Goal: Use online tool/utility: Utilize a website feature to perform a specific function

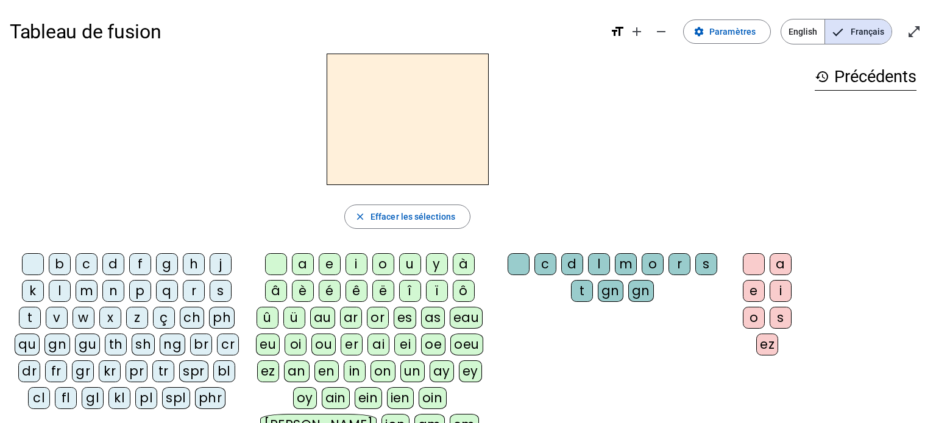
click at [213, 285] on div "s" at bounding box center [221, 291] width 22 height 22
click at [351, 270] on div "i" at bounding box center [356, 264] width 22 height 22
click at [588, 263] on div "l" at bounding box center [599, 264] width 22 height 22
click at [755, 320] on div "o" at bounding box center [754, 318] width 22 height 22
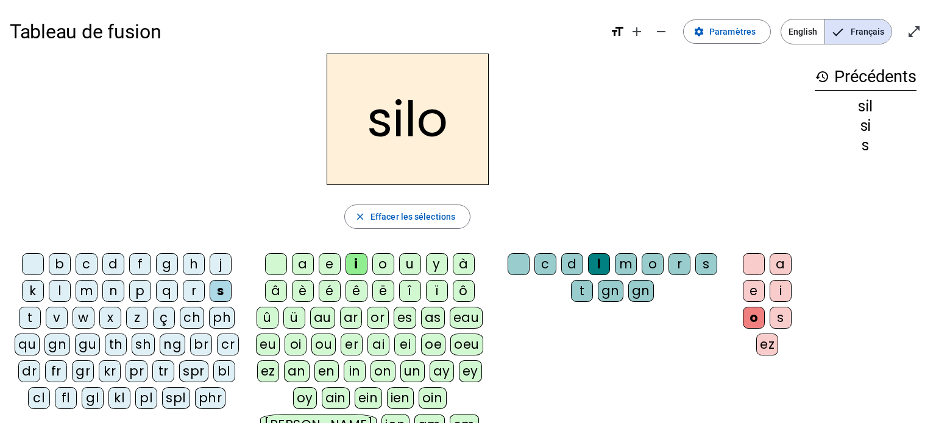
click at [753, 267] on div at bounding box center [754, 264] width 22 height 22
click at [514, 269] on div at bounding box center [518, 264] width 22 height 22
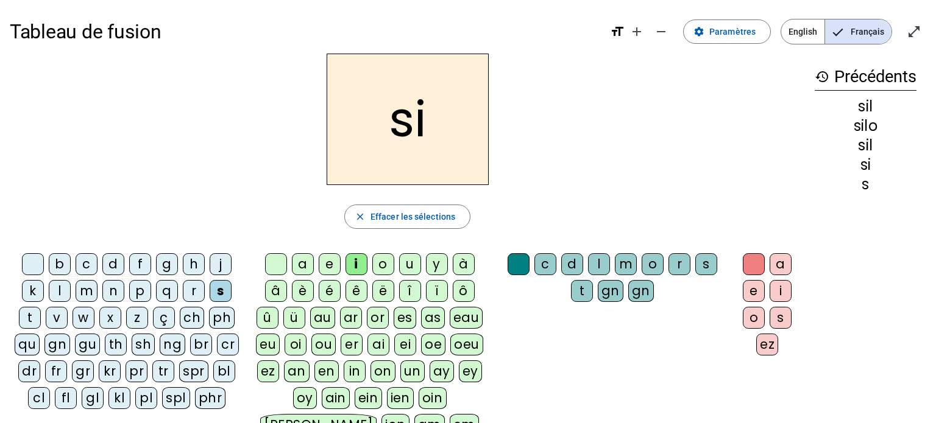
click at [299, 268] on div "a" at bounding box center [303, 264] width 22 height 22
click at [408, 266] on div "u" at bounding box center [410, 264] width 22 height 22
click at [35, 314] on div "t" at bounding box center [30, 318] width 22 height 22
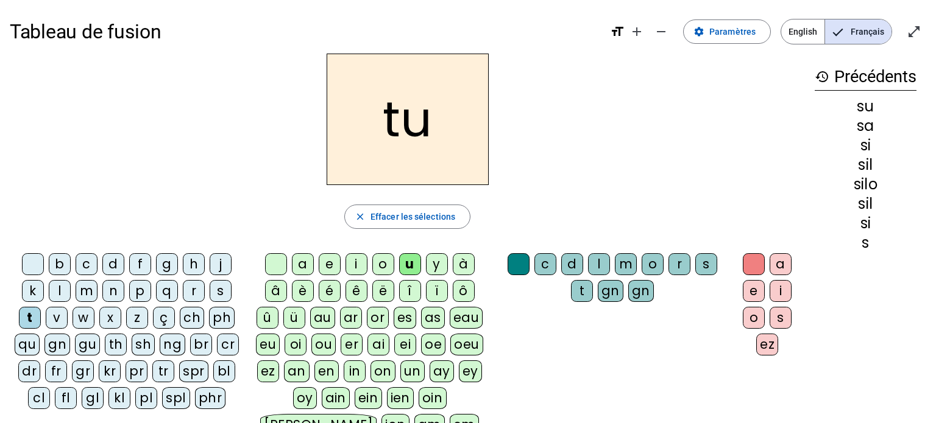
click at [107, 264] on div "d" at bounding box center [113, 264] width 22 height 22
click at [325, 258] on div "e" at bounding box center [330, 264] width 22 height 22
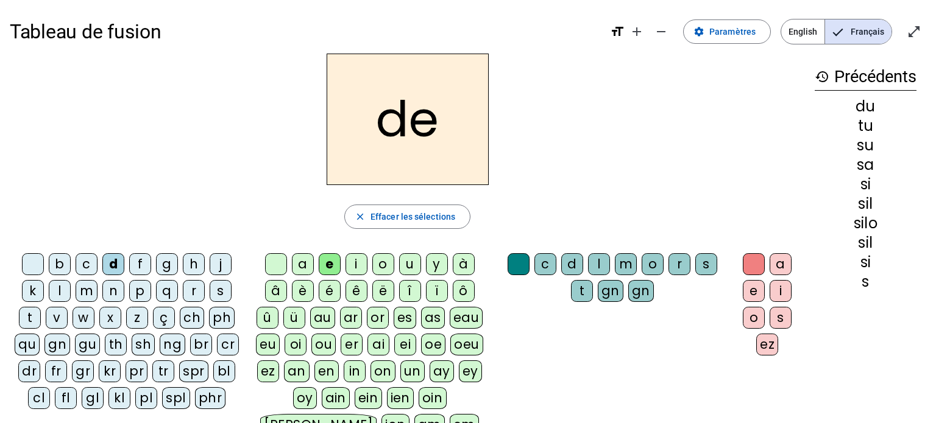
click at [80, 285] on div "m" at bounding box center [87, 291] width 22 height 22
click at [23, 317] on div "t" at bounding box center [30, 318] width 22 height 22
click at [215, 267] on div "j" at bounding box center [221, 264] width 22 height 22
